Goal: Find specific page/section: Find specific page/section

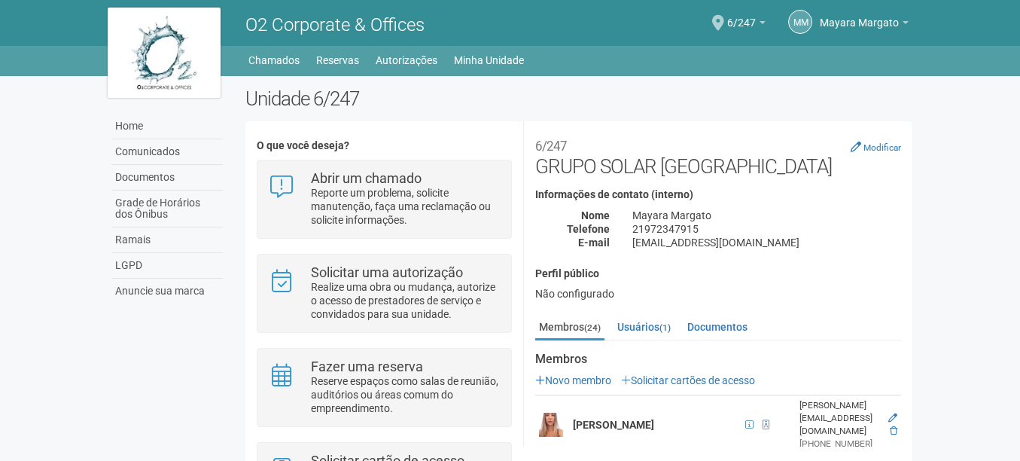
click at [573, 104] on h2 "Unidade 6/247" at bounding box center [579, 98] width 668 height 23
click at [281, 63] on link "Chamados" at bounding box center [273, 60] width 51 height 21
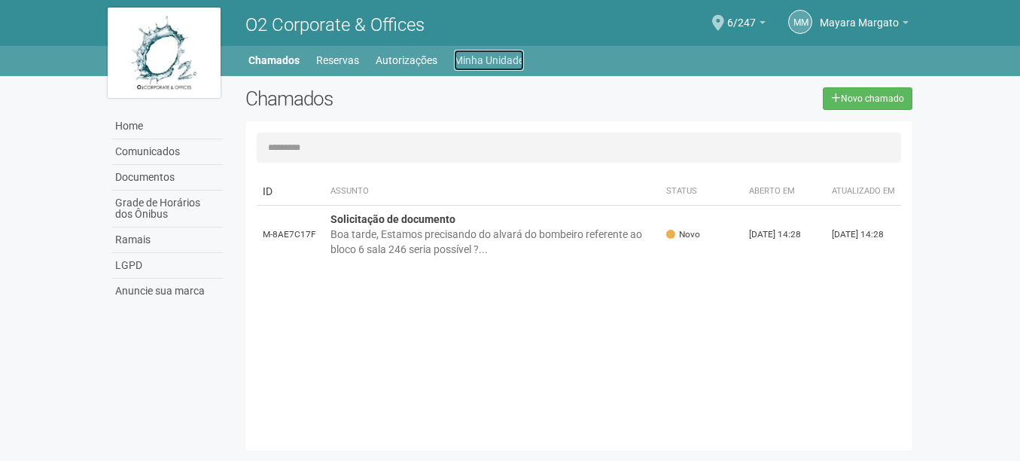
click at [481, 59] on link "Minha Unidade" at bounding box center [489, 60] width 70 height 21
